Goal: Information Seeking & Learning: Learn about a topic

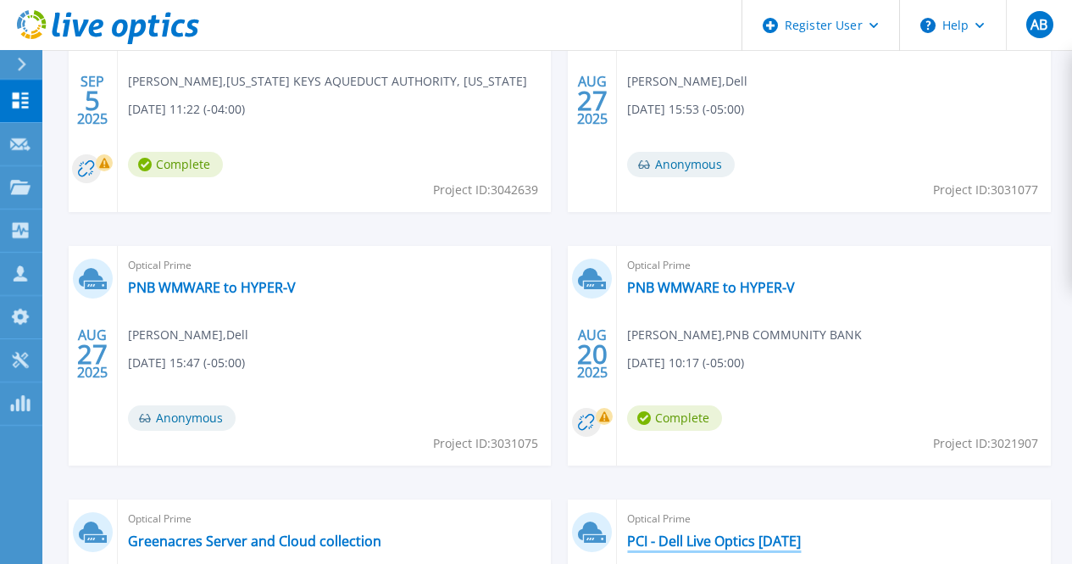
scroll to position [602, 0]
click at [801, 533] on link "PCI - Dell Live Optics [DATE]" at bounding box center [714, 541] width 174 height 17
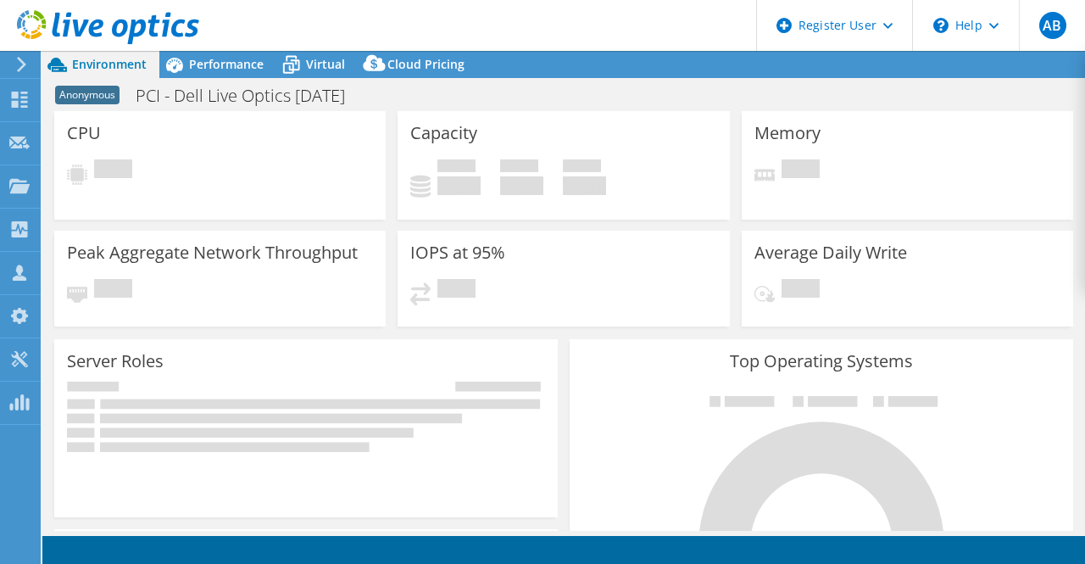
select select "USD"
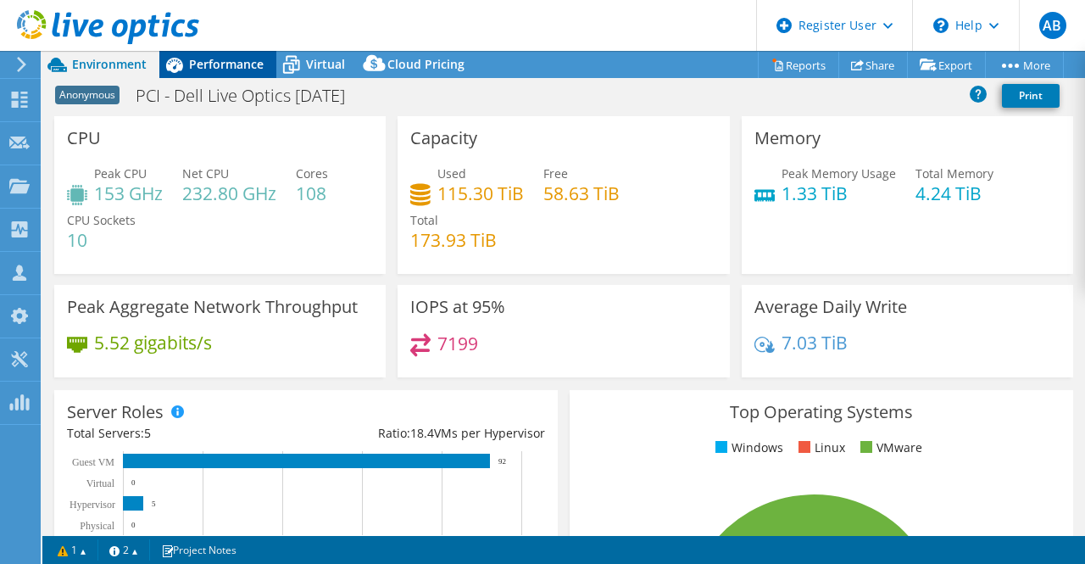
click at [214, 61] on span "Performance" at bounding box center [226, 64] width 75 height 16
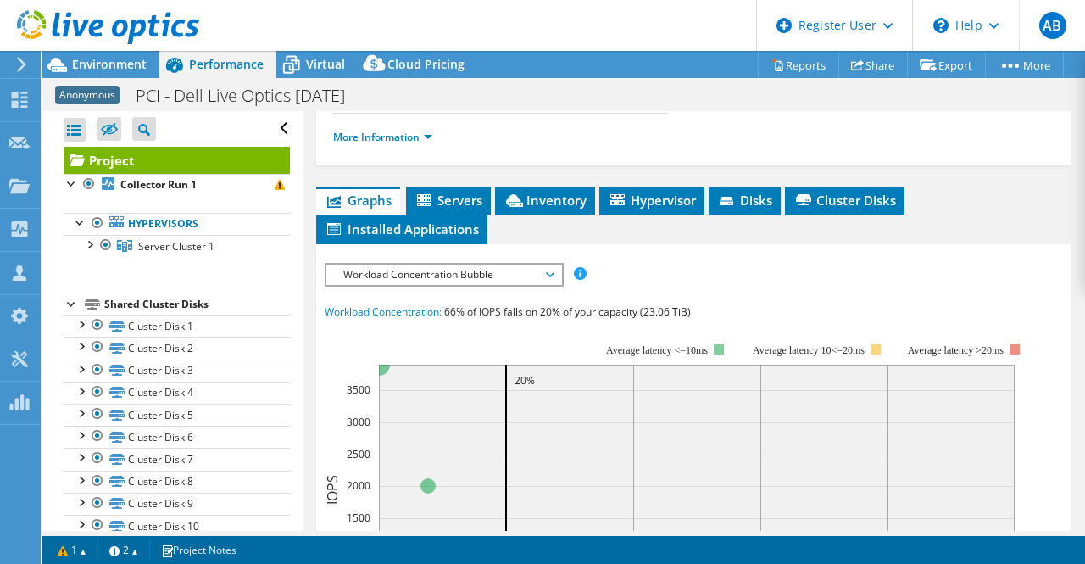
scroll to position [314, 0]
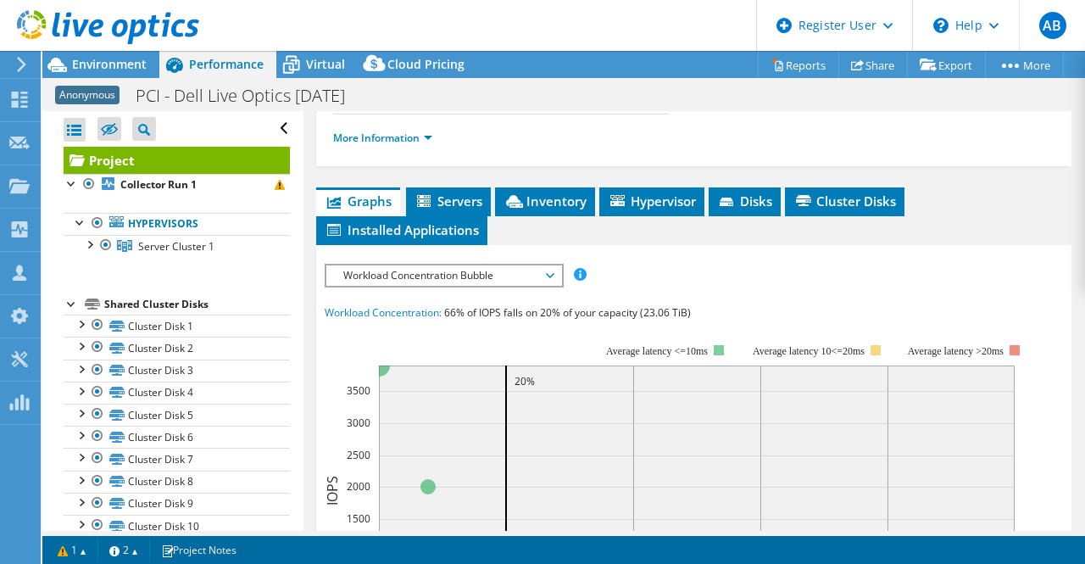
click at [348, 311] on div "IOPS Disk Throughput IO Size Latency Queue Depth CPU Percentage Memory Page Fau…" at bounding box center [694, 573] width 739 height 636
click at [370, 286] on span "Workload Concentration Bubble" at bounding box center [444, 275] width 218 height 20
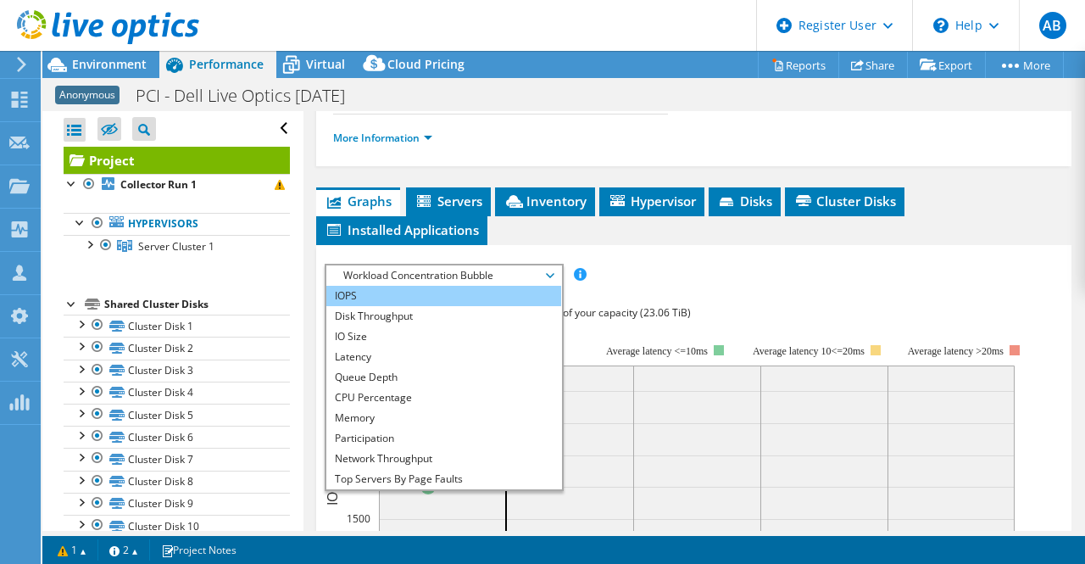
click at [387, 306] on li "IOPS" at bounding box center [443, 296] width 235 height 20
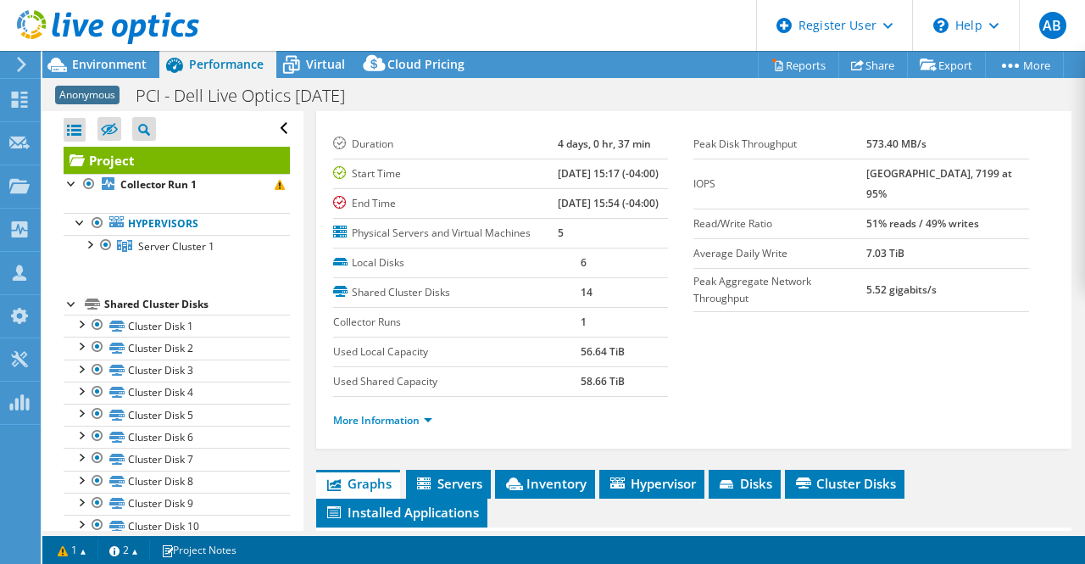
scroll to position [56, 0]
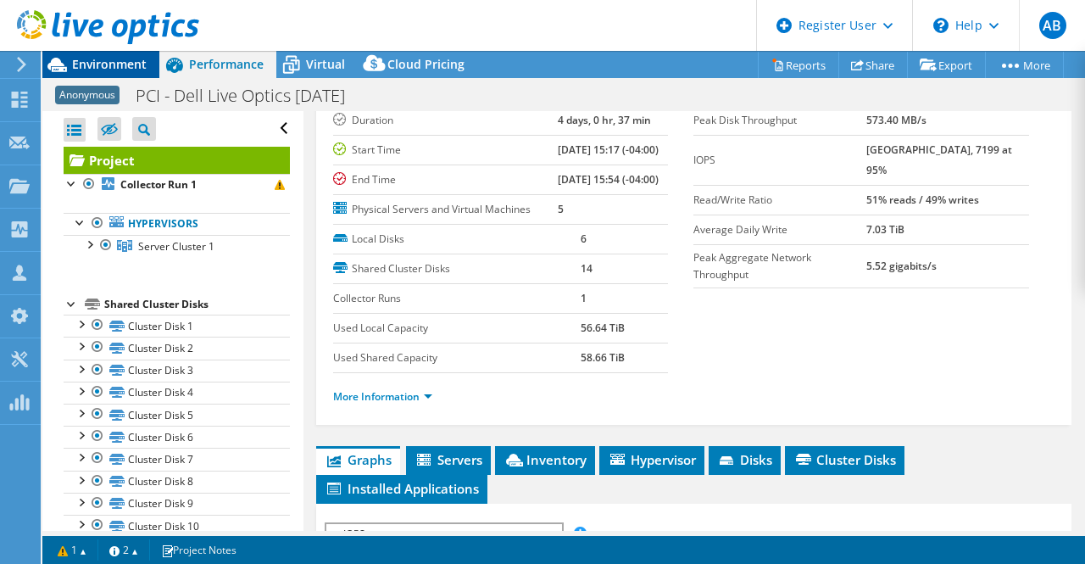
click at [65, 64] on icon at bounding box center [57, 65] width 30 height 30
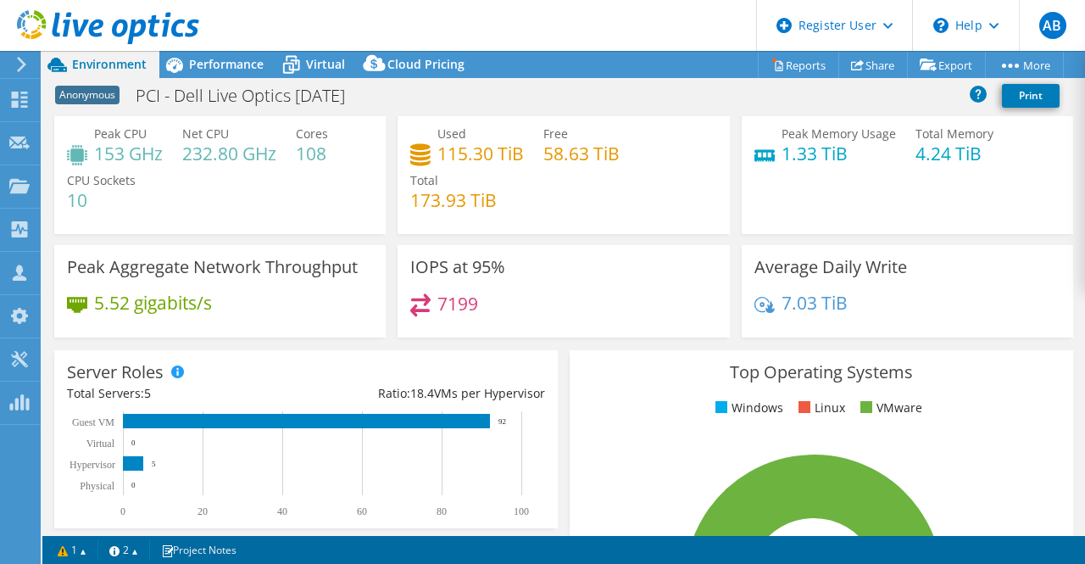
scroll to position [41, 0]
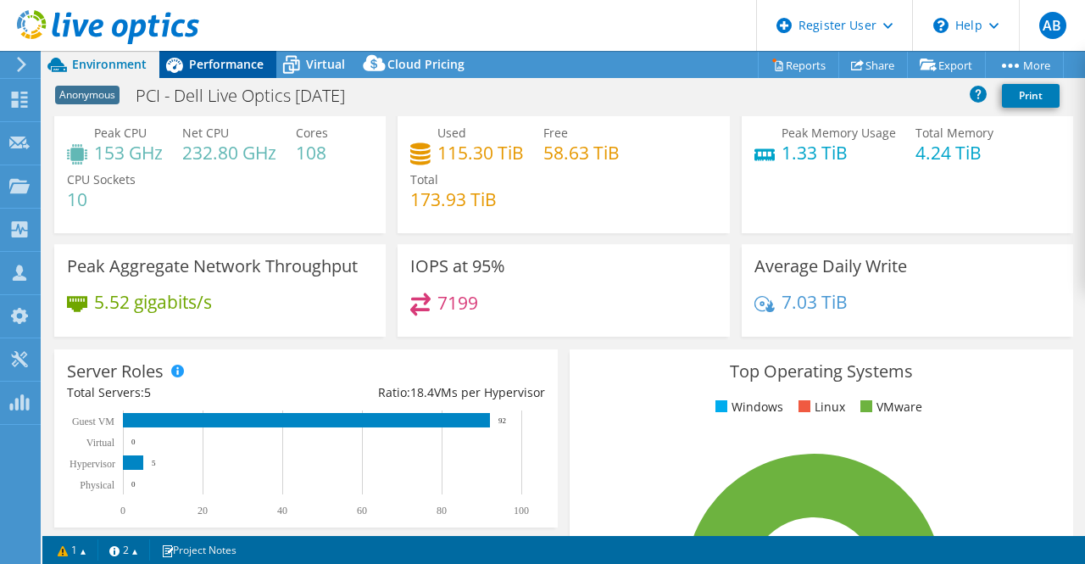
click at [226, 64] on span "Performance" at bounding box center [226, 64] width 75 height 16
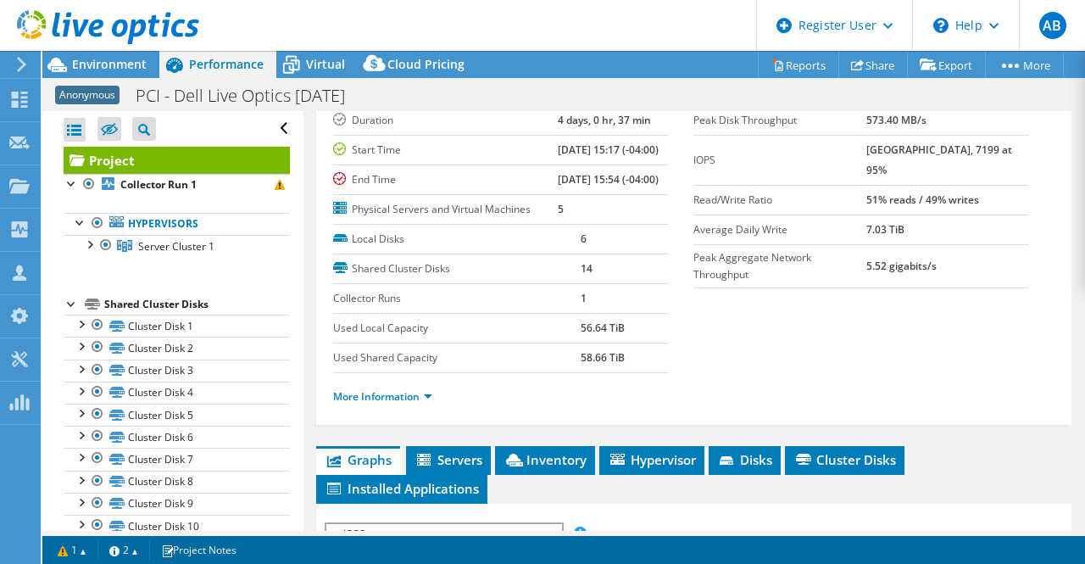
scroll to position [0, 0]
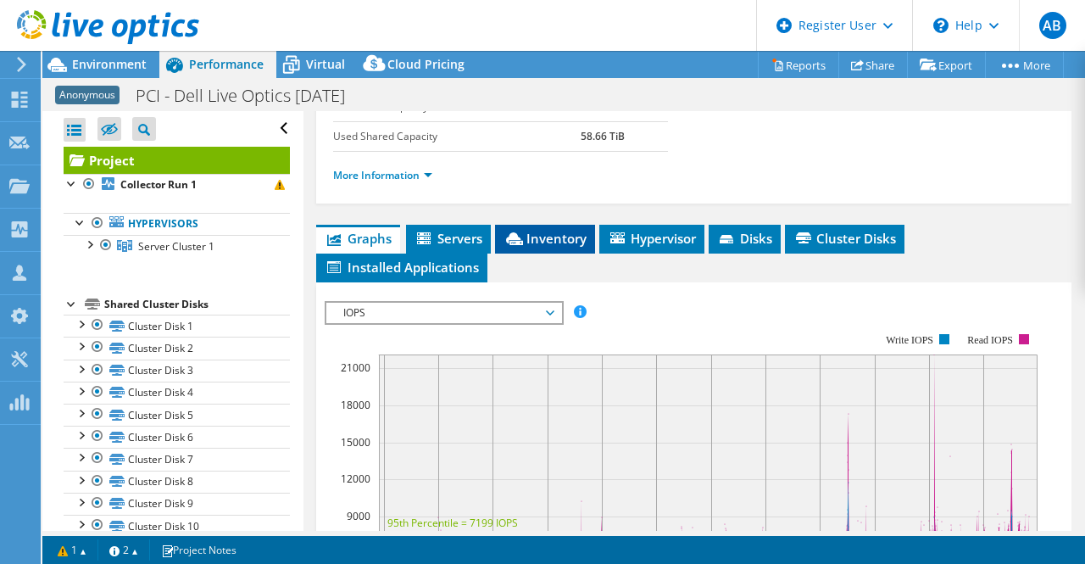
click at [543, 247] on span "Inventory" at bounding box center [545, 238] width 83 height 17
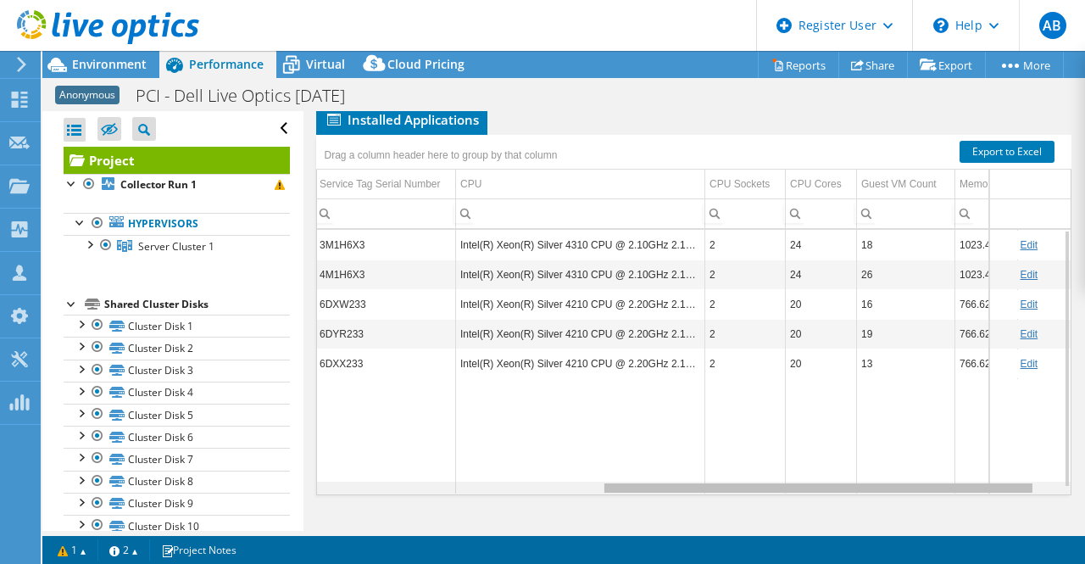
drag, startPoint x: 709, startPoint y: 486, endPoint x: 1006, endPoint y: 513, distance: 298.8
click at [1006, 513] on body "AB Dell User [PERSON_NAME] [PERSON_NAME][EMAIL_ADDRESS][PERSON_NAME][DOMAIN_NAM…" at bounding box center [542, 282] width 1085 height 564
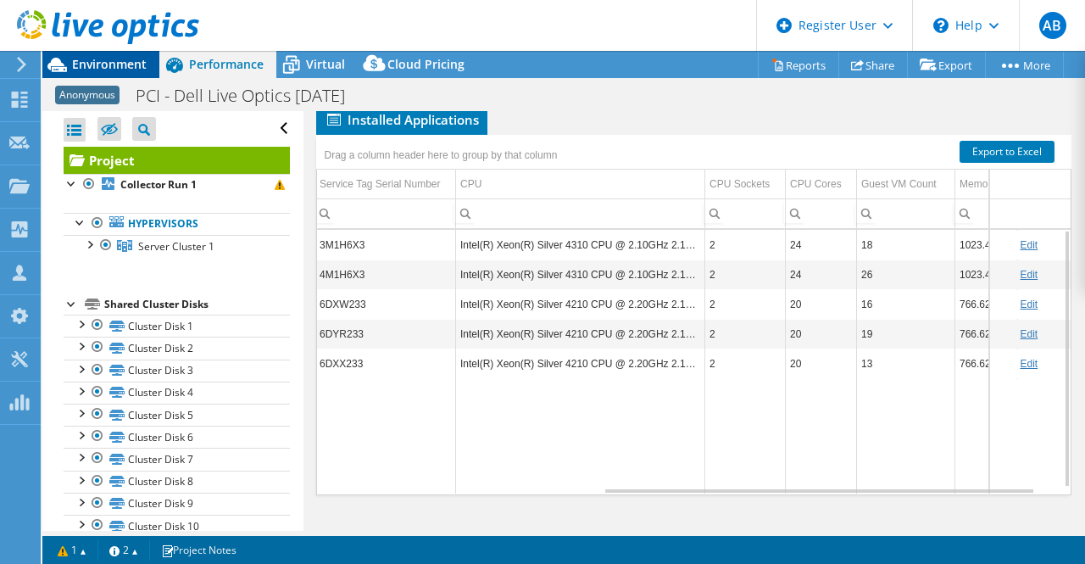
click at [94, 65] on span "Environment" at bounding box center [109, 64] width 75 height 16
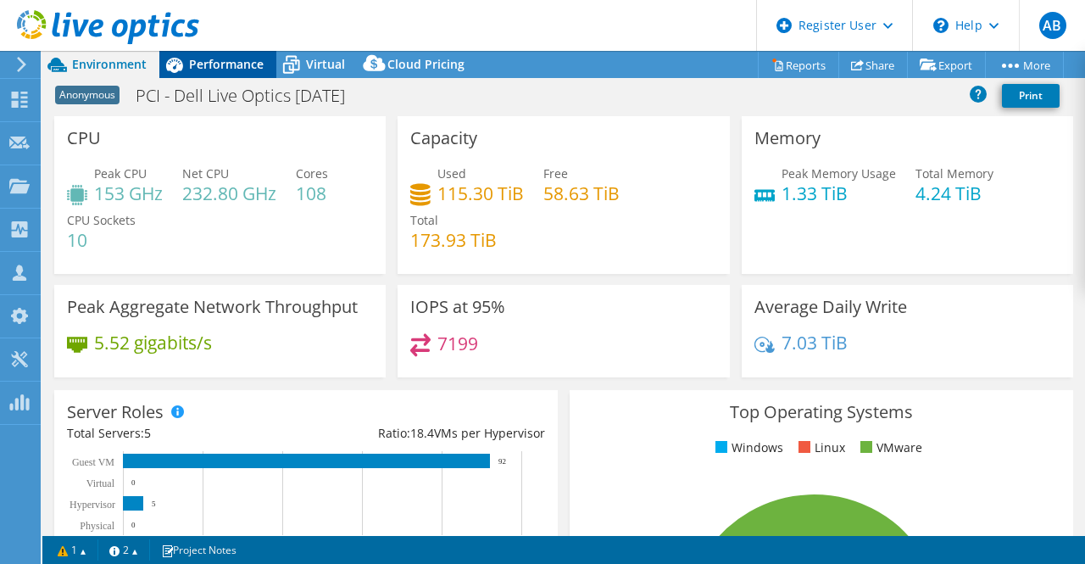
click at [215, 59] on span "Performance" at bounding box center [226, 64] width 75 height 16
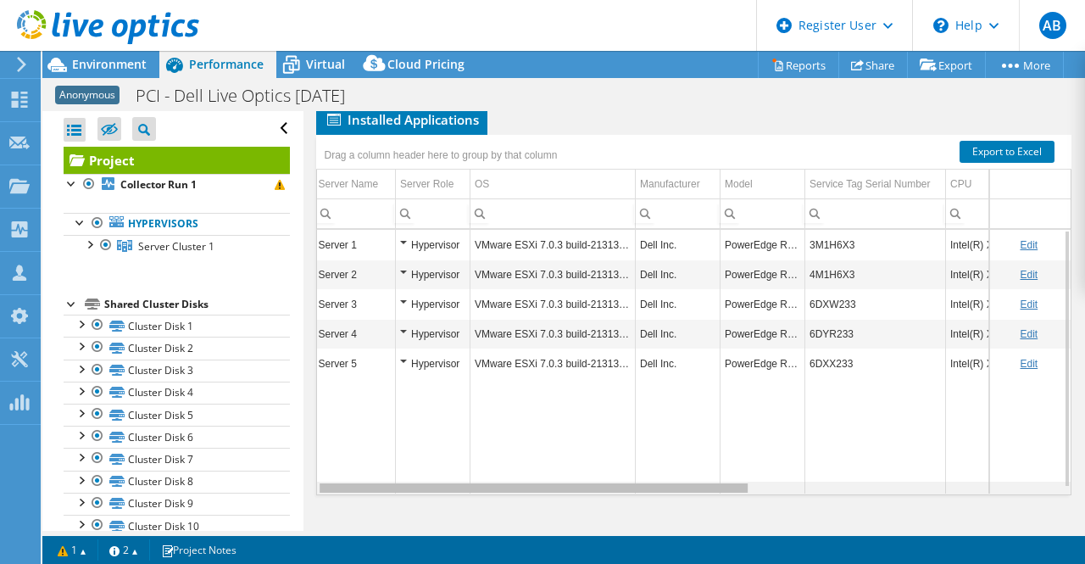
drag, startPoint x: 652, startPoint y: 491, endPoint x: 303, endPoint y: 513, distance: 349.1
click at [303, 513] on body "AB Dell User [PERSON_NAME] [PERSON_NAME][EMAIL_ADDRESS][PERSON_NAME][DOMAIN_NAM…" at bounding box center [542, 282] width 1085 height 564
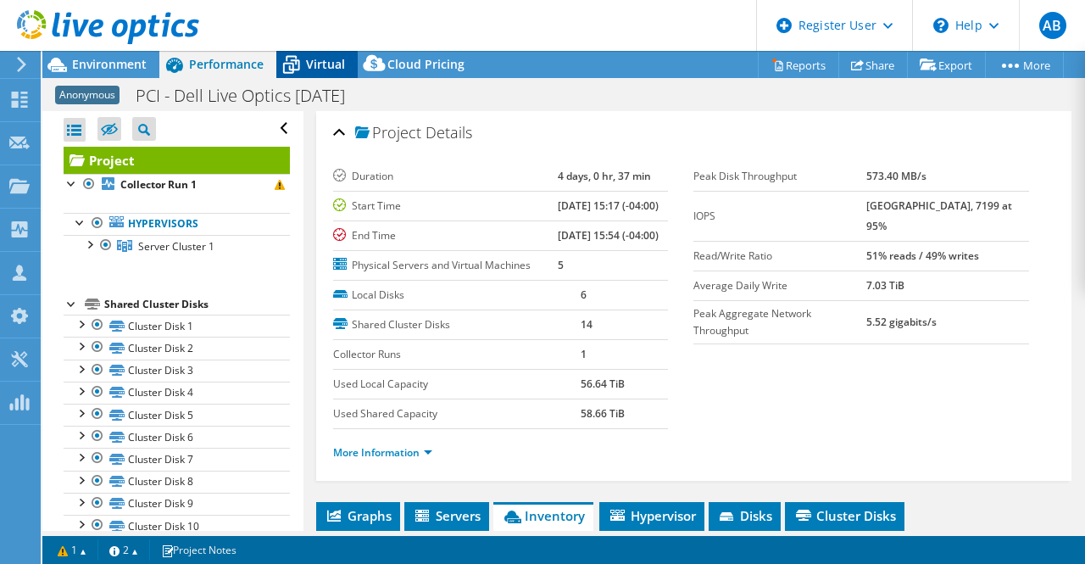
click at [304, 68] on icon at bounding box center [291, 65] width 30 height 30
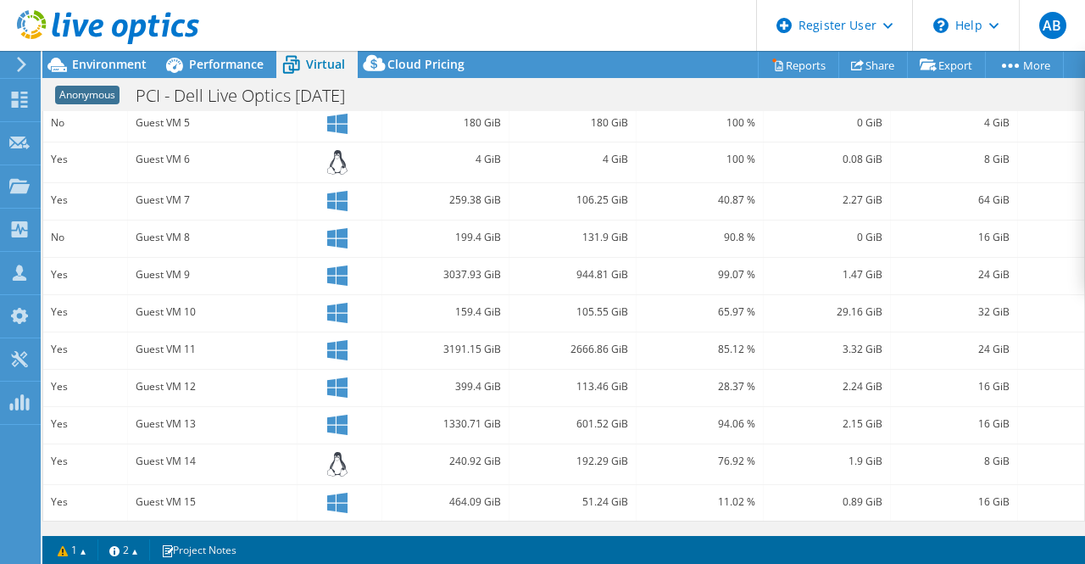
click at [282, 191] on div "Guest VM 7" at bounding box center [212, 200] width 153 height 19
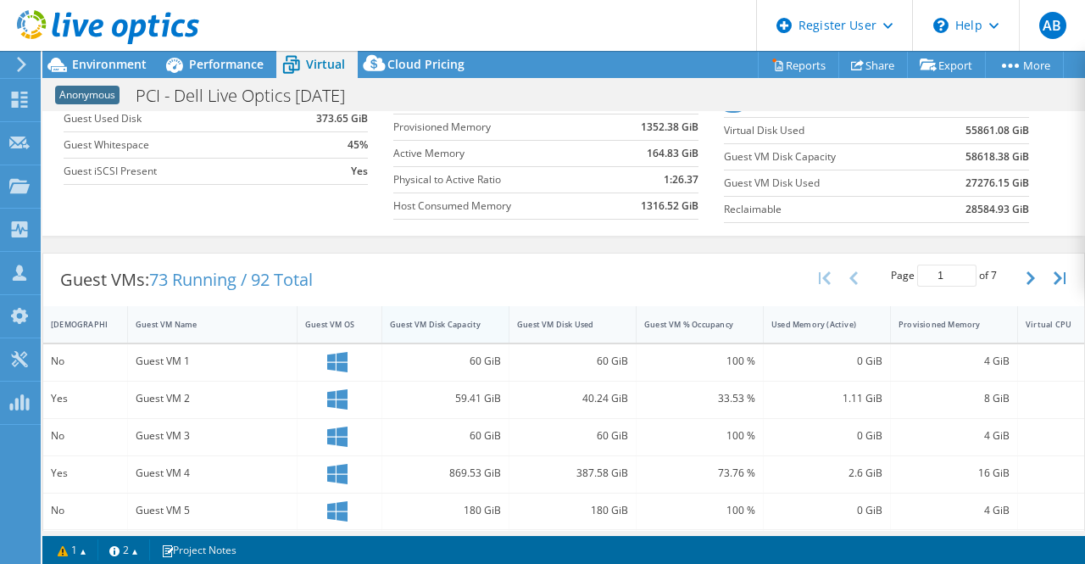
click at [425, 319] on div "Guest VM Disk Capacity" at bounding box center [435, 324] width 91 height 11
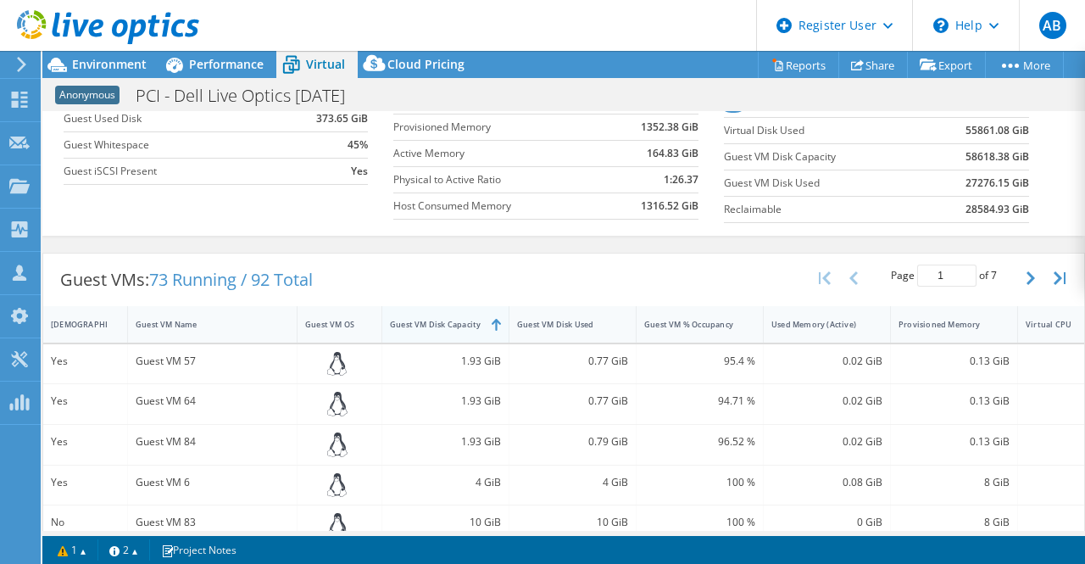
click at [425, 319] on div "Guest VM Disk Capacity" at bounding box center [435, 324] width 91 height 11
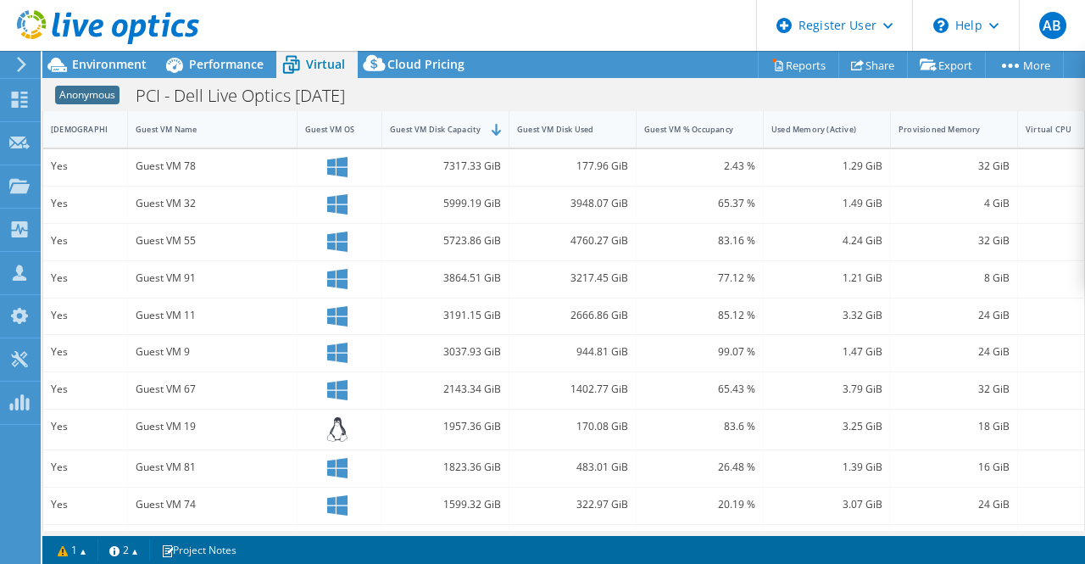
scroll to position [385, 0]
drag, startPoint x: 206, startPoint y: 169, endPoint x: 127, endPoint y: 165, distance: 78.9
click at [127, 165] on div "Yes Guest VM 78 7317.33 GiB 177.96 GiB 2.43 % 1.29 GiB 32 GiB 4 VMware" at bounding box center [615, 169] width 1144 height 36
drag, startPoint x: 208, startPoint y: 280, endPoint x: 131, endPoint y: 289, distance: 77.7
click at [131, 289] on div "Guest VM 91" at bounding box center [213, 281] width 170 height 36
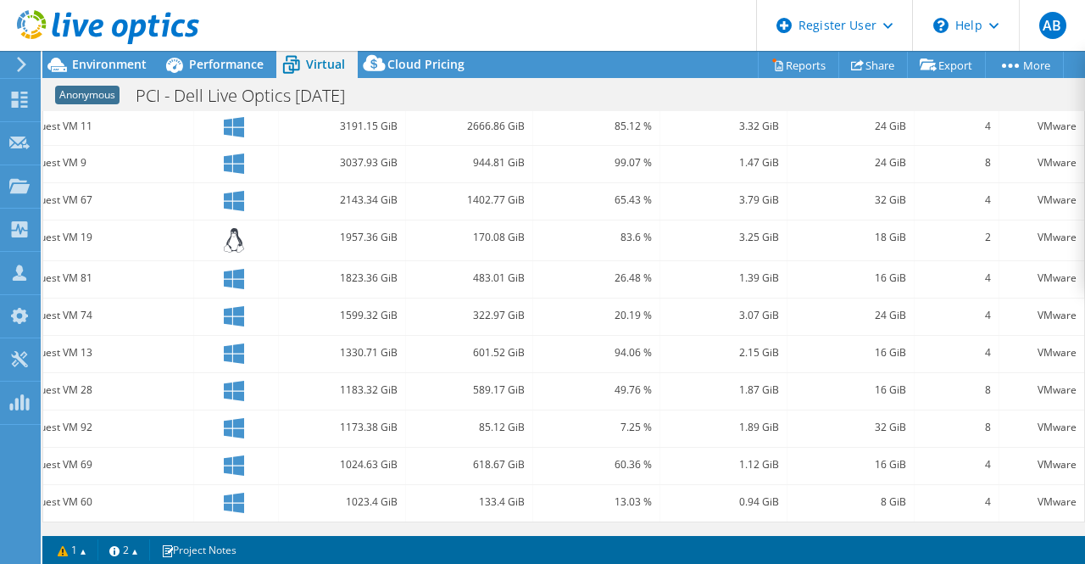
scroll to position [0, 0]
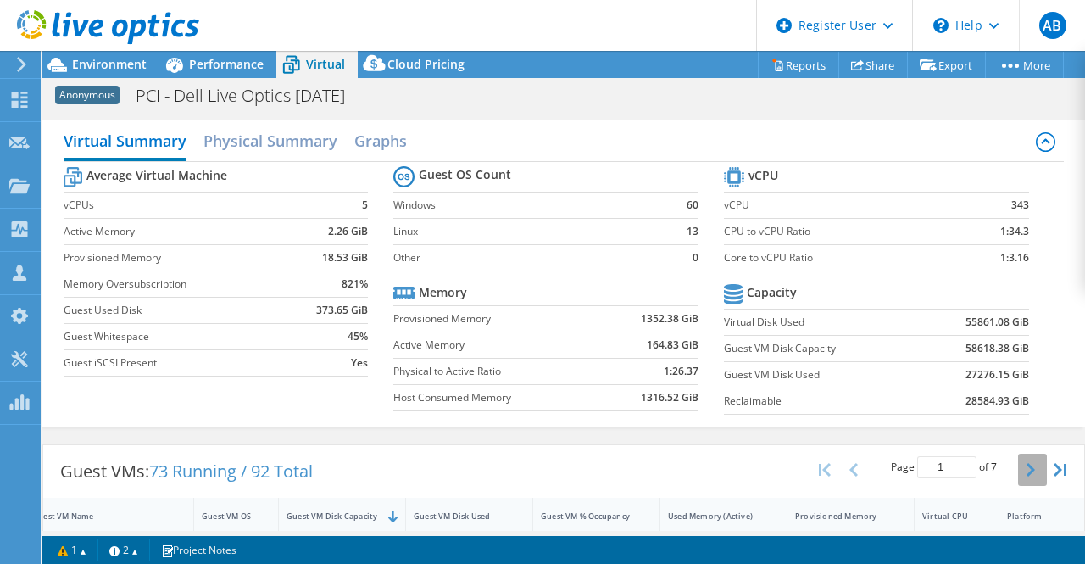
click at [1027, 469] on icon "button" at bounding box center [1031, 470] width 8 height 14
click at [1027, 471] on icon "button" at bounding box center [1031, 470] width 8 height 14
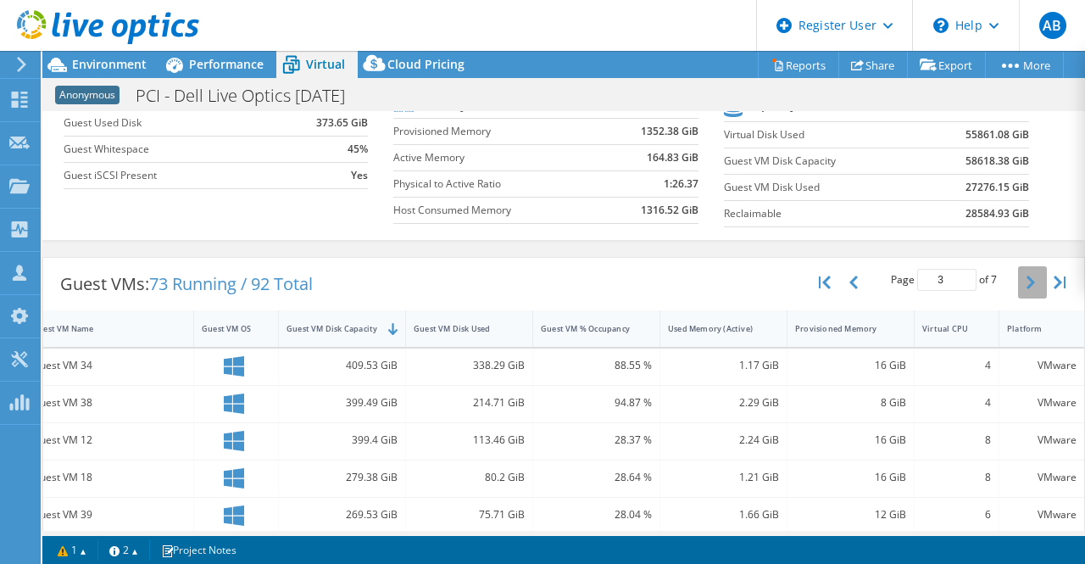
scroll to position [189, 0]
click at [849, 280] on icon "button" at bounding box center [853, 281] width 8 height 14
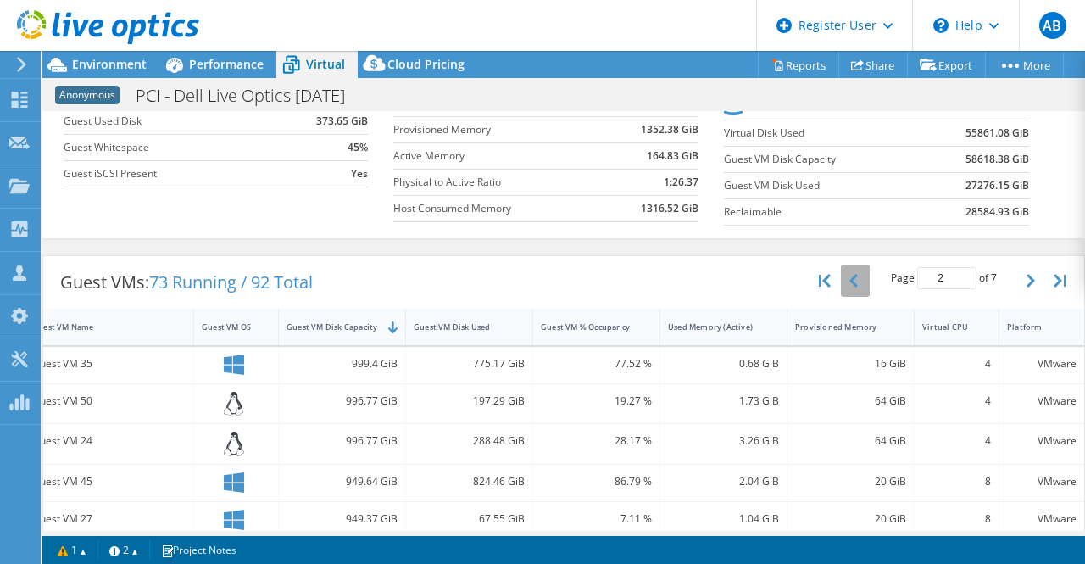
click at [849, 281] on icon "button" at bounding box center [853, 281] width 8 height 14
type input "1"
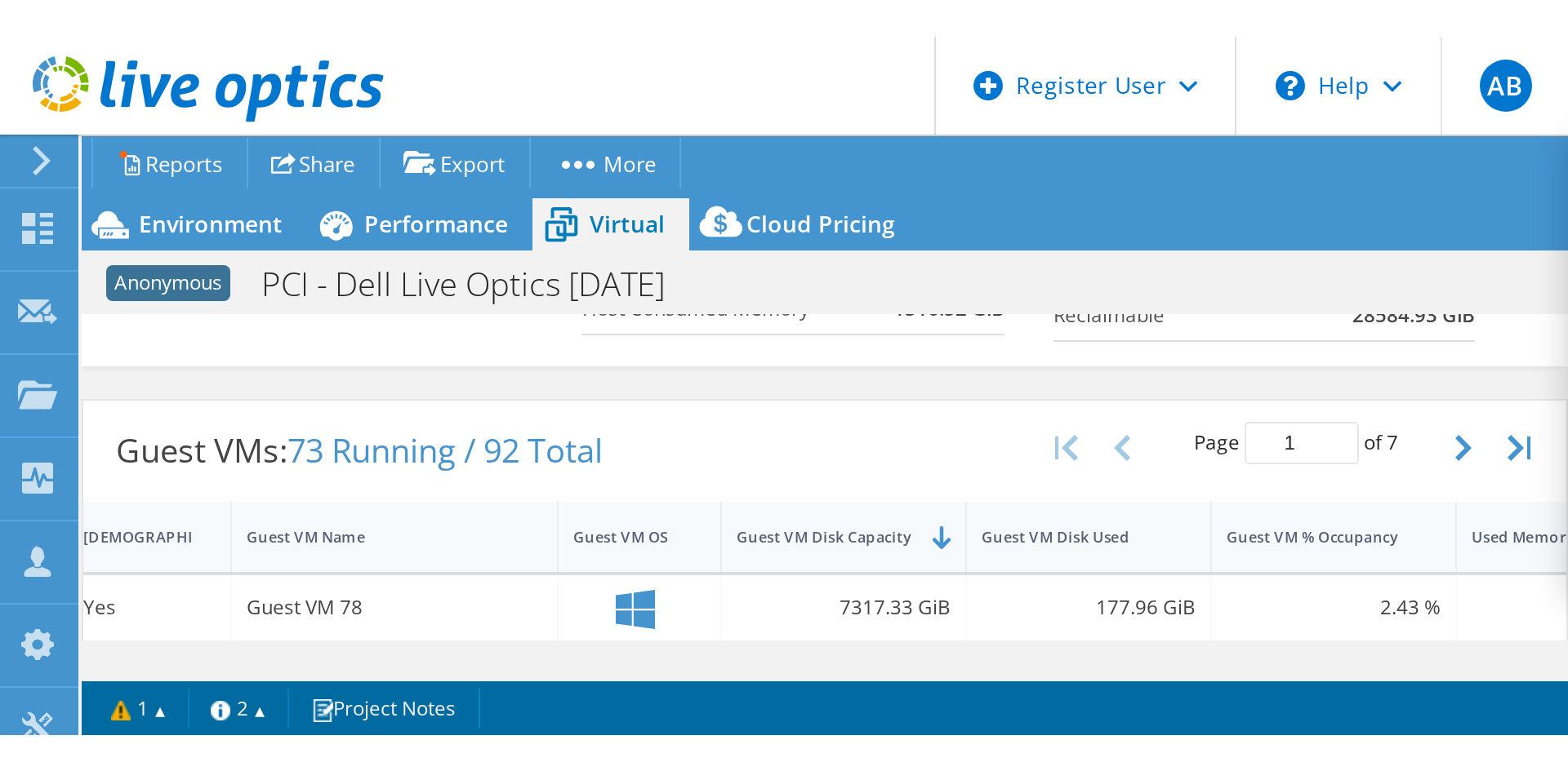
scroll to position [0, 0]
